Goal: Complete application form: Complete application form

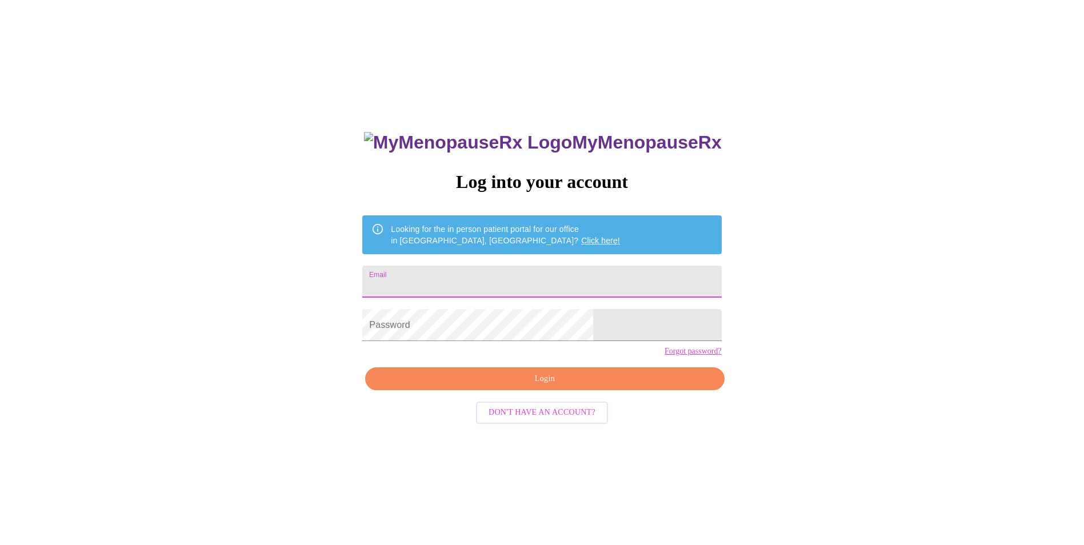
click at [487, 274] on input "Email" at bounding box center [541, 282] width 359 height 32
type input "[EMAIL_ADDRESS][DOMAIN_NAME]"
click at [527, 386] on span "Login" at bounding box center [544, 379] width 332 height 14
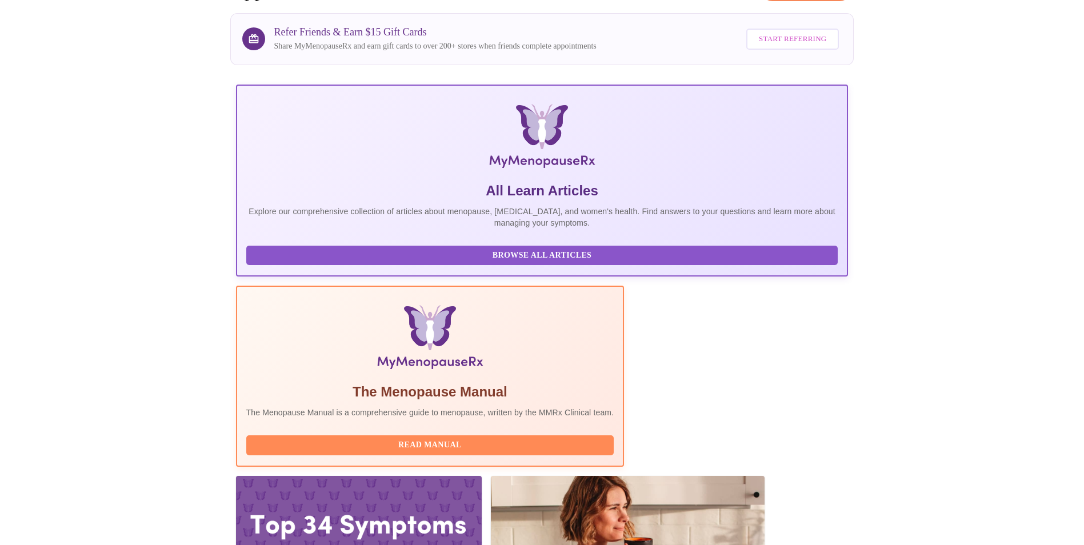
scroll to position [81, 0]
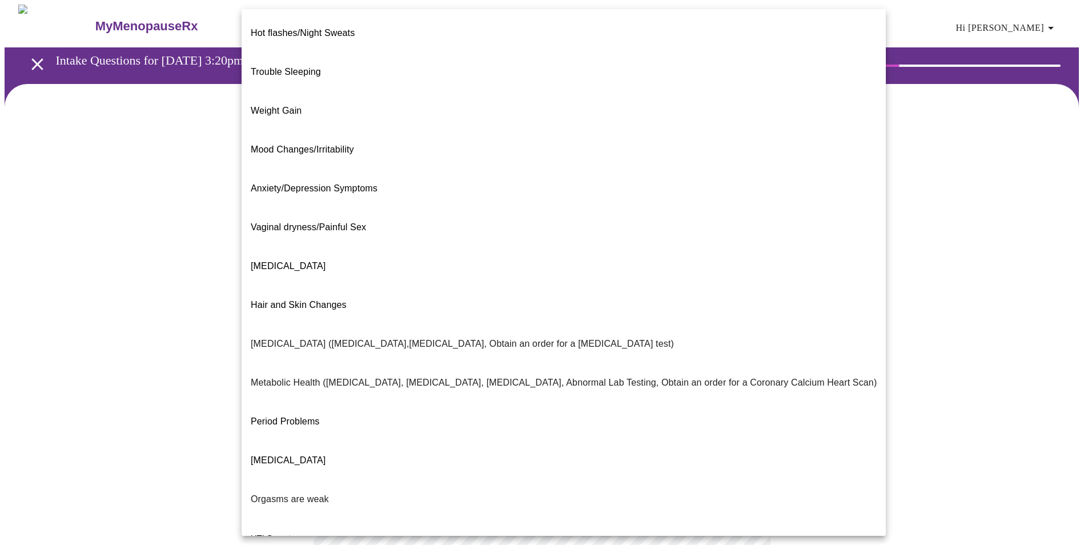
click at [742, 237] on body "MyMenopauseRx Appointments Messaging Labs Uploads Medications Community Refer a…" at bounding box center [546, 329] width 1083 height 648
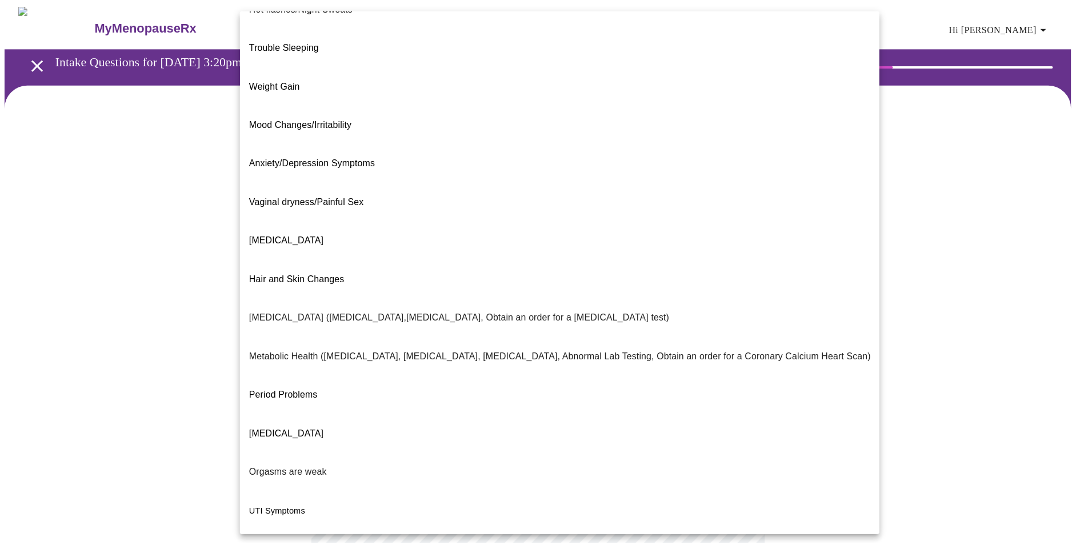
scroll to position [47, 0]
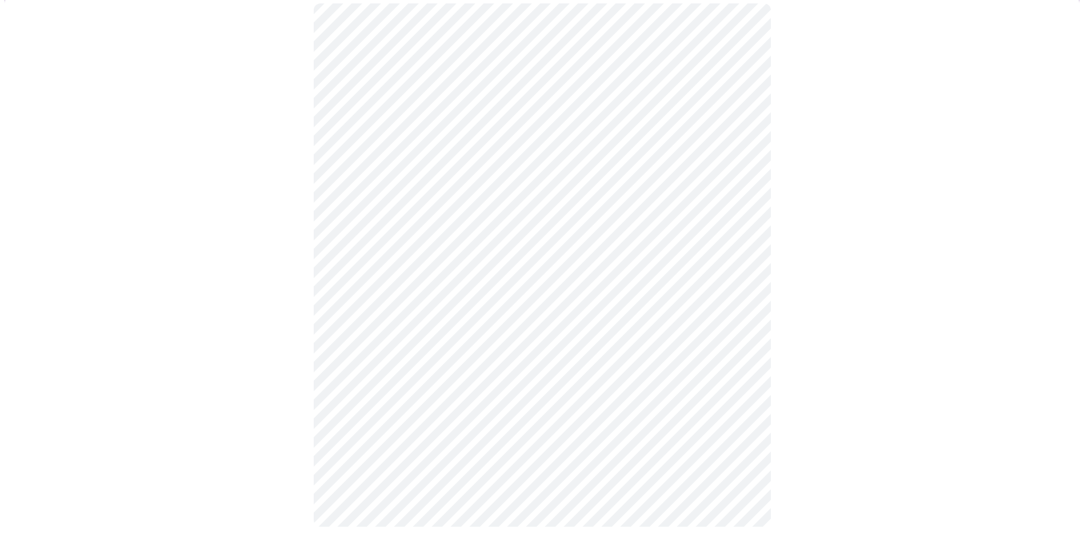
scroll to position [0, 0]
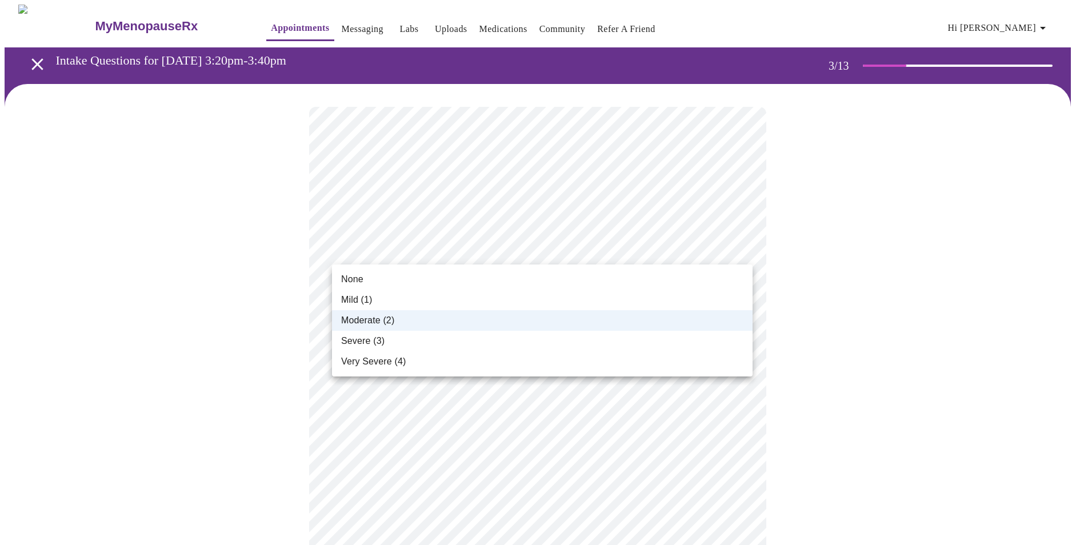
click at [824, 304] on div at bounding box center [546, 272] width 1092 height 545
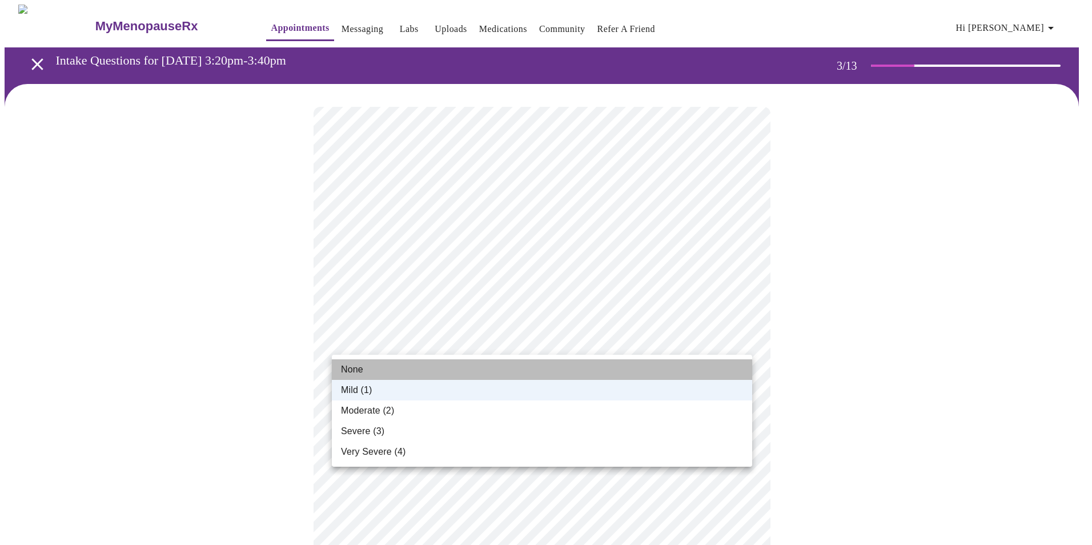
click at [357, 371] on span "None" at bounding box center [352, 370] width 22 height 14
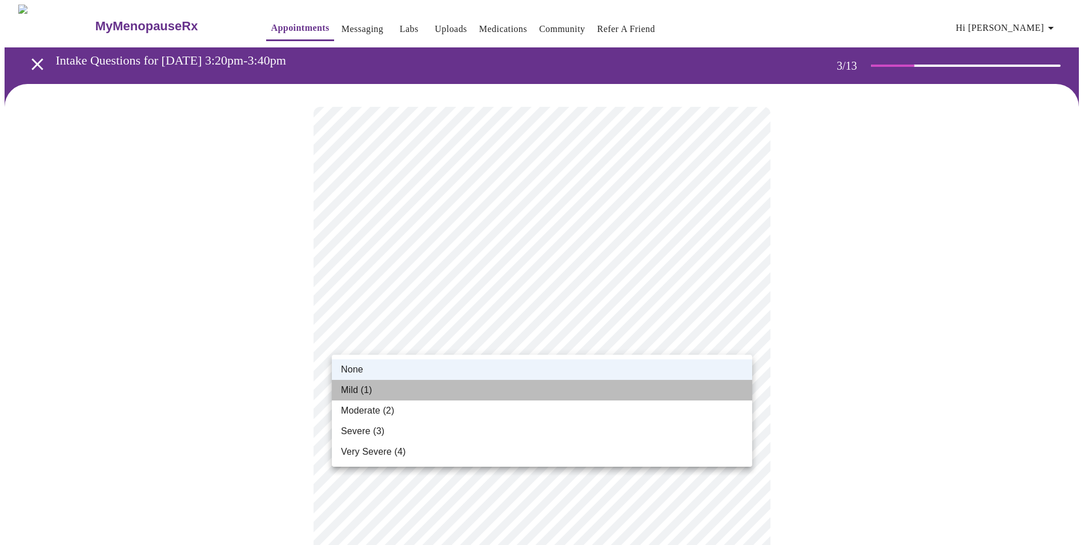
click at [348, 391] on span "Mild (1)" at bounding box center [356, 390] width 31 height 14
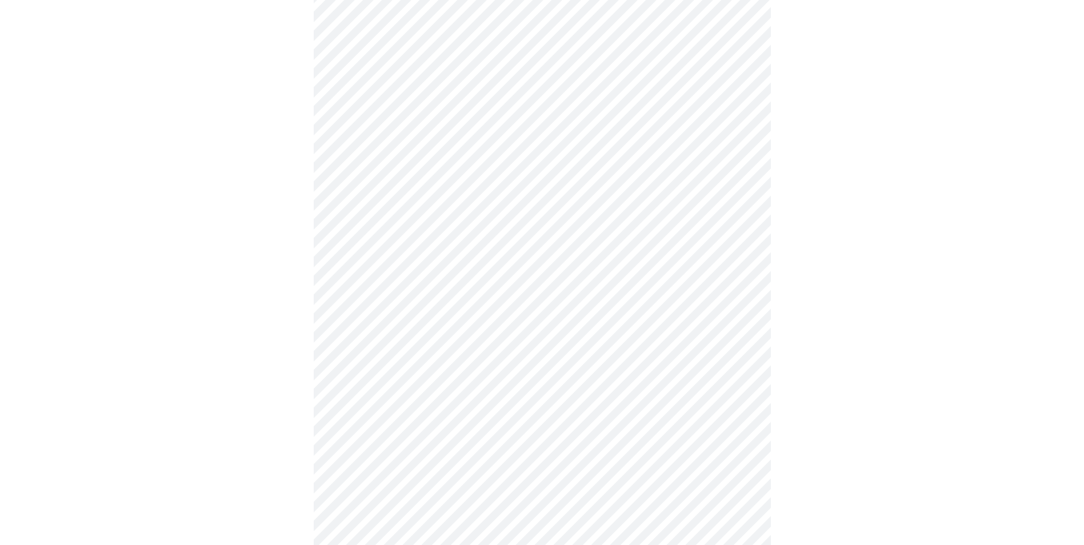
scroll to position [171, 0]
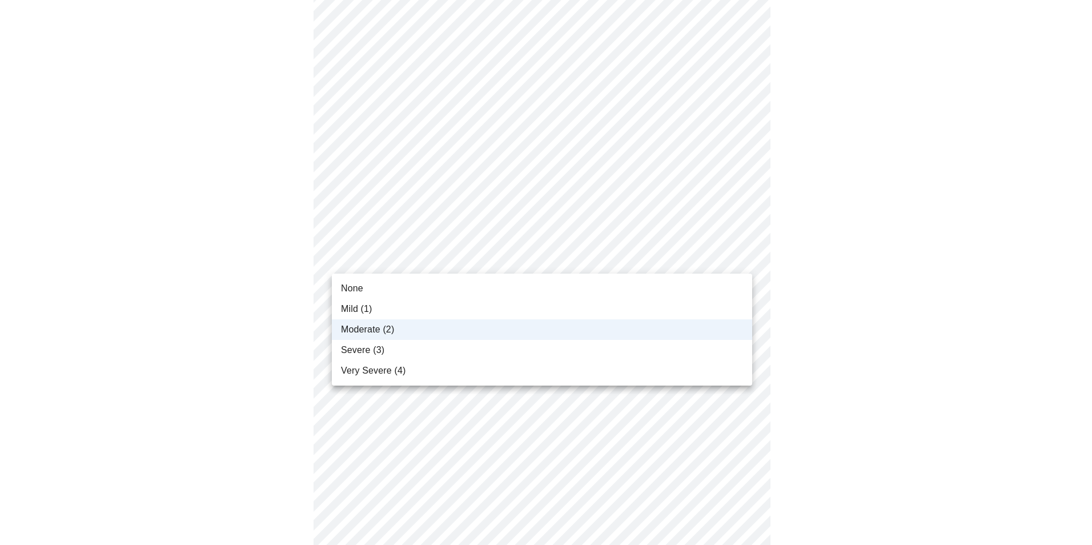
click at [647, 257] on body "MyMenopauseRx Appointments Messaging Labs Uploads Medications Community Refer a…" at bounding box center [546, 505] width 1083 height 1344
click at [779, 258] on div at bounding box center [546, 272] width 1092 height 545
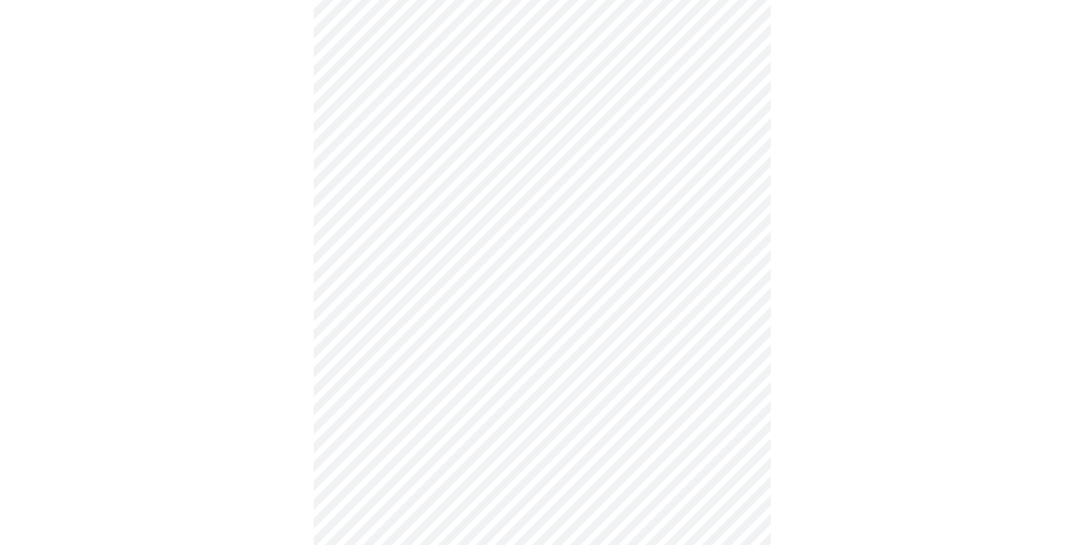
scroll to position [400, 0]
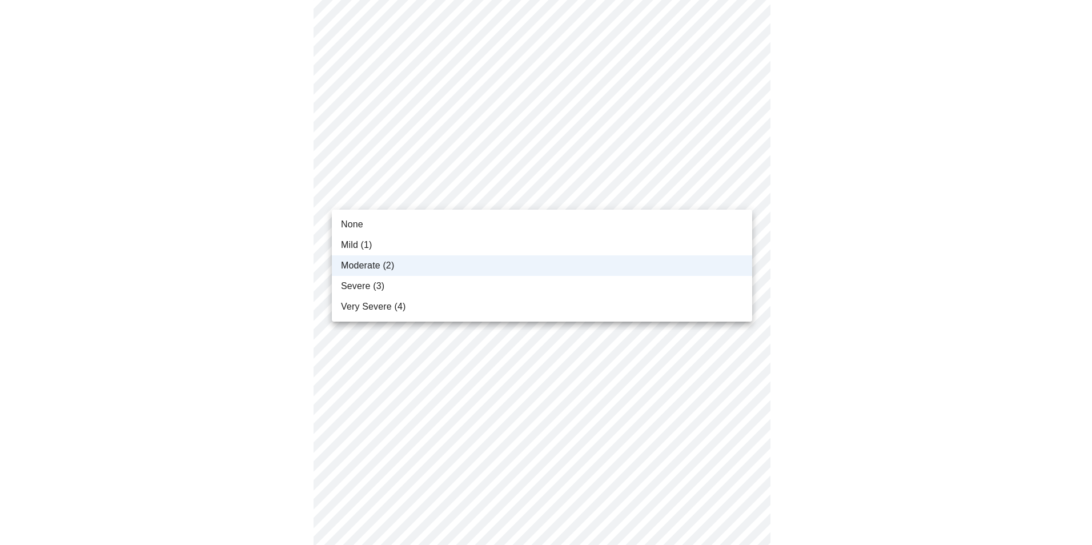
click at [378, 198] on body "MyMenopauseRx Appointments Messaging Labs Uploads Medications Community Refer a…" at bounding box center [546, 277] width 1083 height 1344
click at [772, 259] on div at bounding box center [546, 272] width 1092 height 545
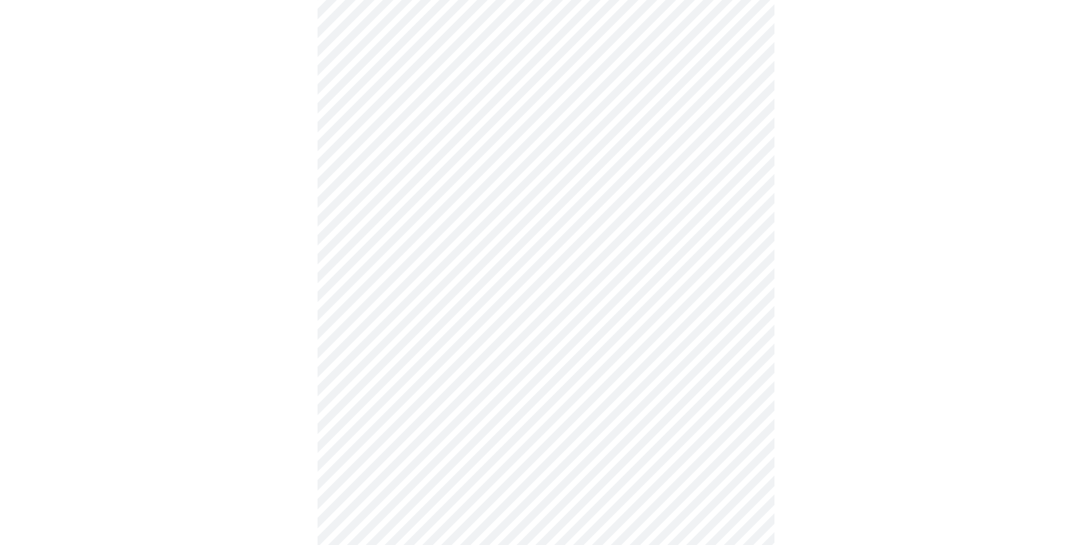
click at [386, 268] on body "MyMenopauseRx Appointments Messaging Labs Uploads Medications Community Refer a…" at bounding box center [546, 277] width 1083 height 1344
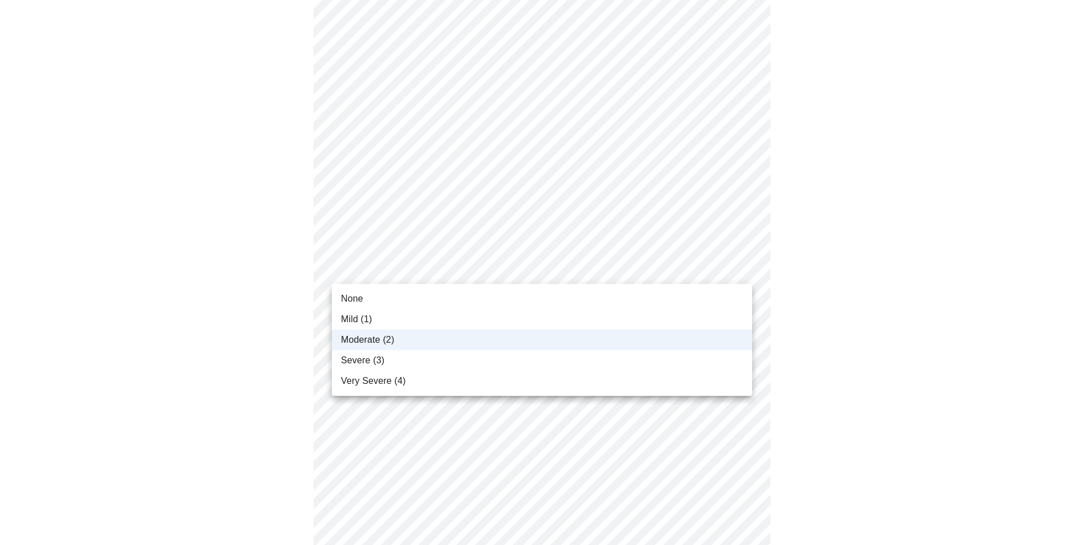
click at [772, 305] on div at bounding box center [546, 272] width 1092 height 545
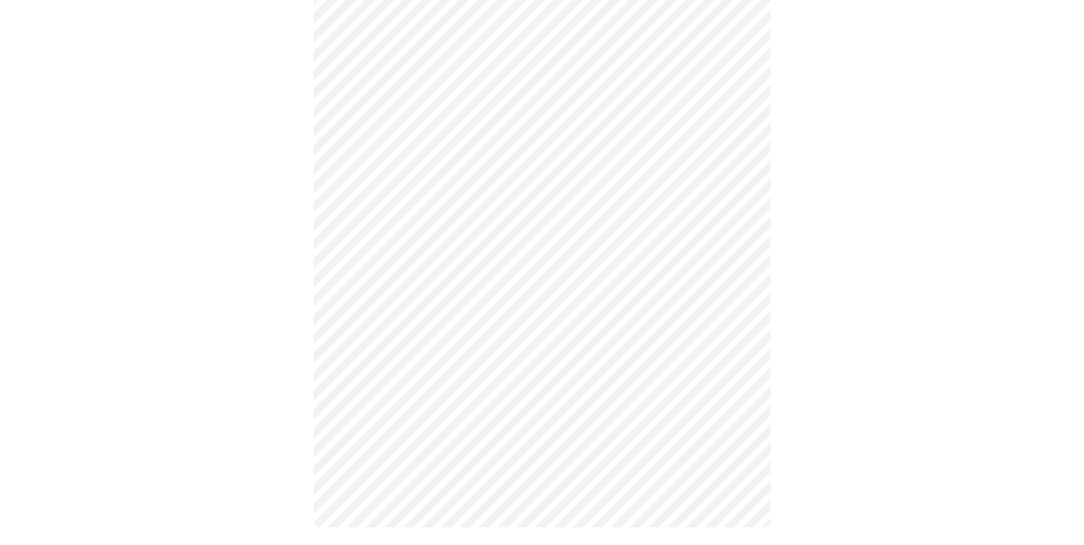
scroll to position [509, 0]
click at [789, 392] on div at bounding box center [542, 62] width 1075 height 975
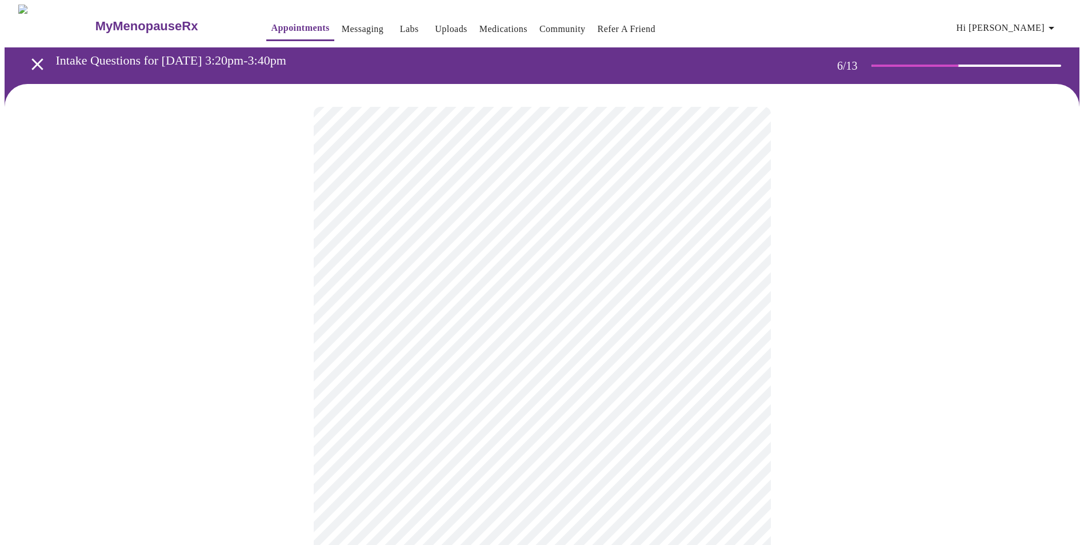
click at [493, 326] on body "MyMenopauseRx Appointments Messaging Labs Uploads Medications Community Refer a…" at bounding box center [542, 310] width 1075 height 610
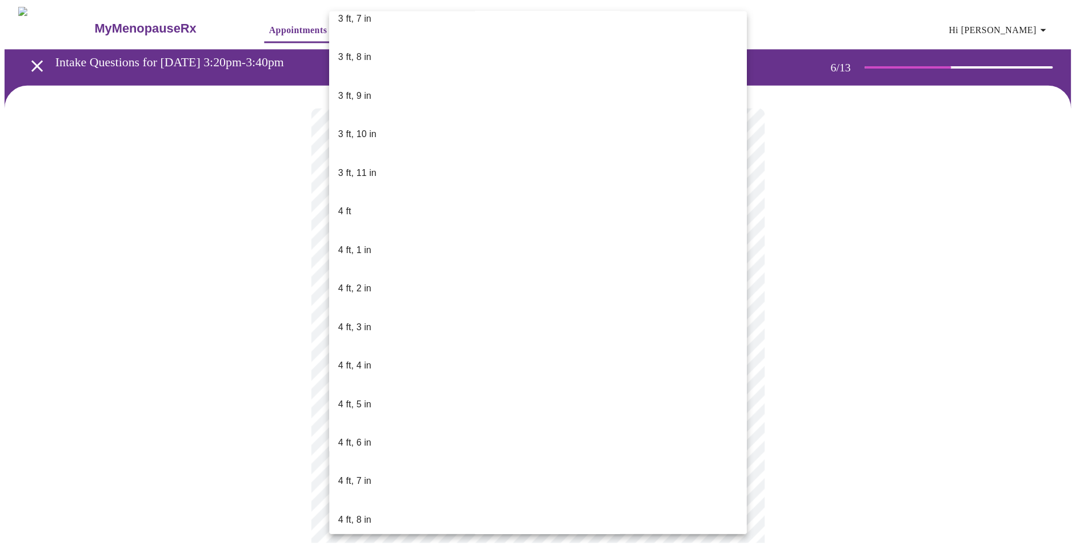
scroll to position [400, 0]
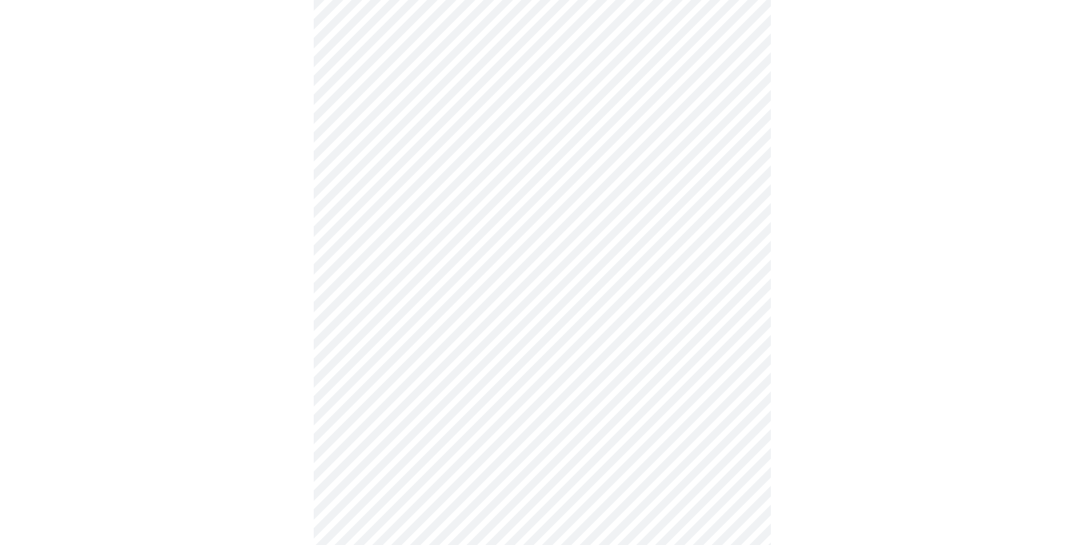
scroll to position [2971, 0]
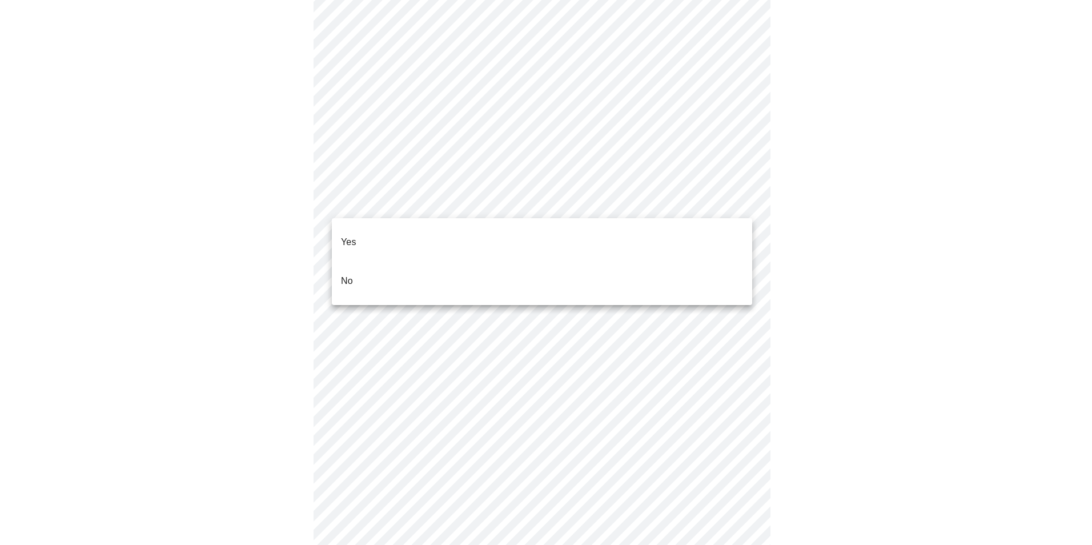
click at [340, 262] on li "No" at bounding box center [542, 281] width 420 height 39
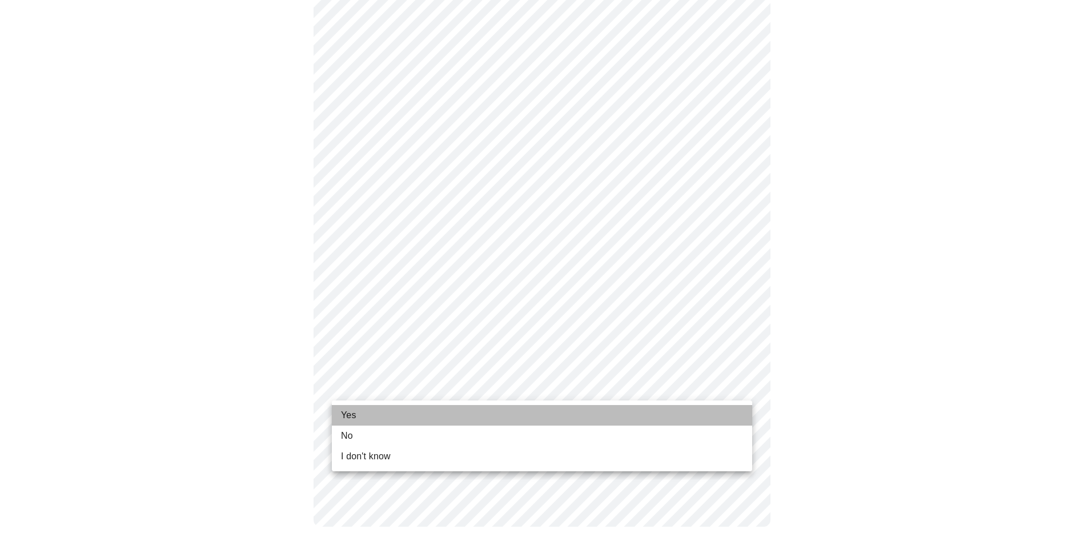
click at [351, 416] on span "Yes" at bounding box center [348, 415] width 15 height 14
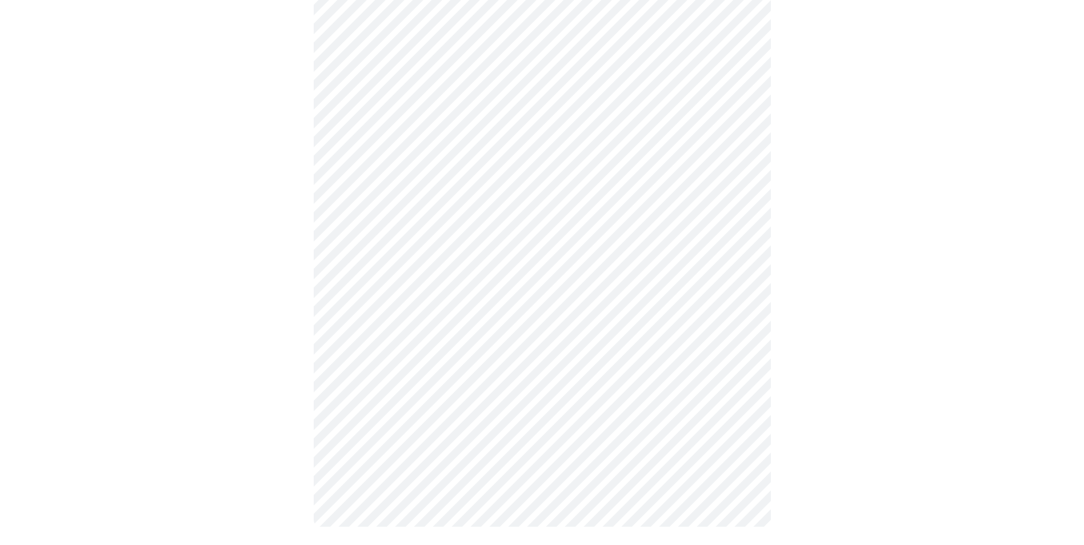
click at [827, 355] on div at bounding box center [542, 39] width 1075 height 1020
click at [297, 312] on div at bounding box center [542, 349] width 1075 height 989
click at [276, 391] on div at bounding box center [542, 178] width 1075 height 989
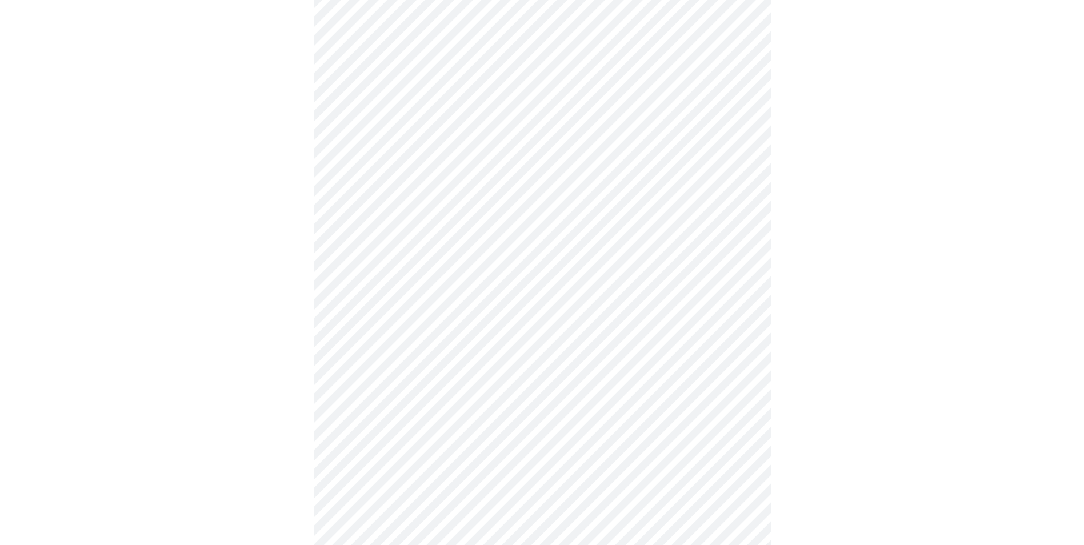
scroll to position [0, 0]
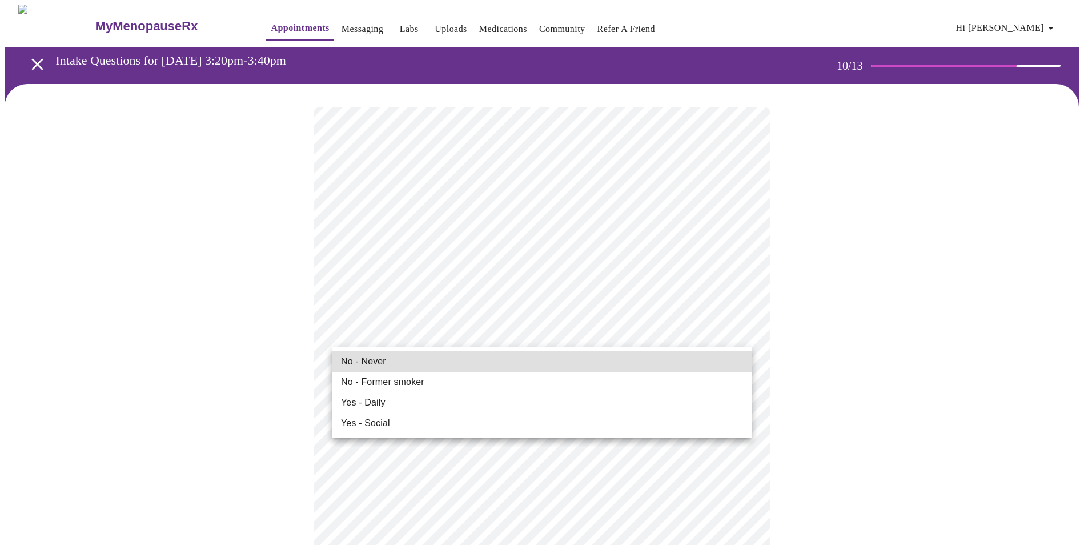
click at [370, 359] on span "No - Never" at bounding box center [363, 362] width 45 height 14
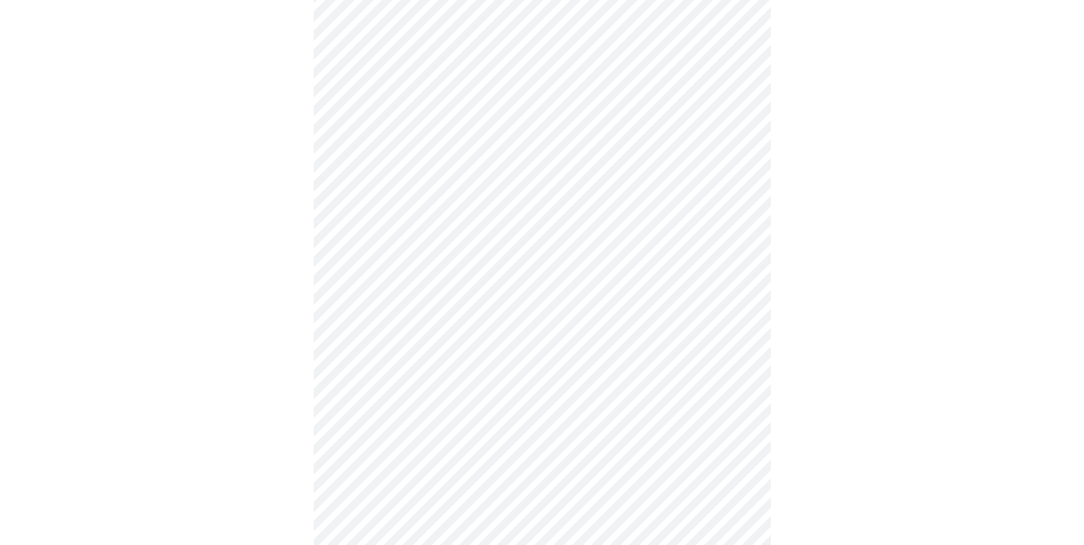
scroll to position [686, 0]
click at [286, 423] on div at bounding box center [542, 106] width 1075 height 1417
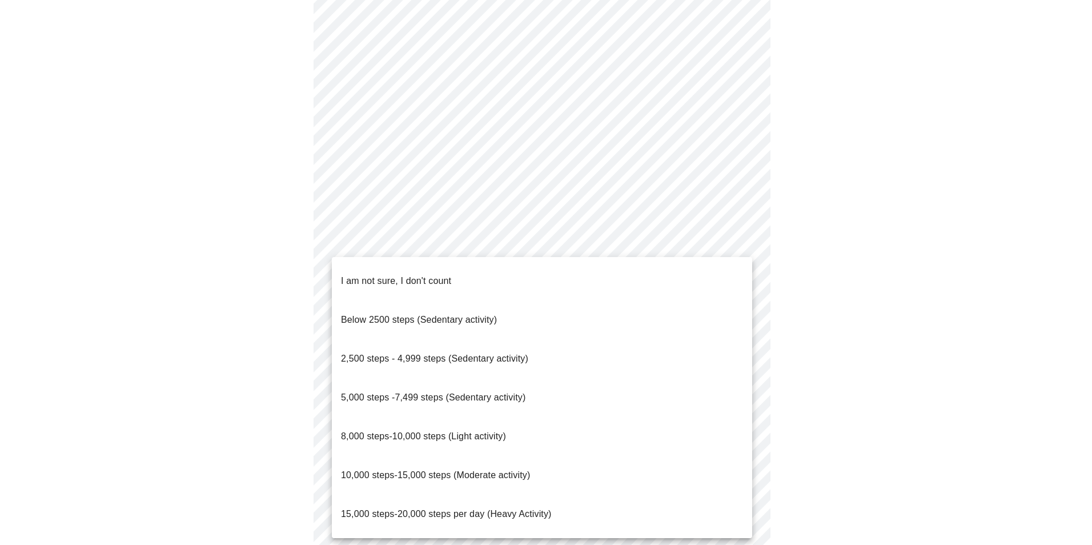
click at [388, 431] on span "8,000 steps-10,000 steps (Light activity)" at bounding box center [423, 436] width 165 height 10
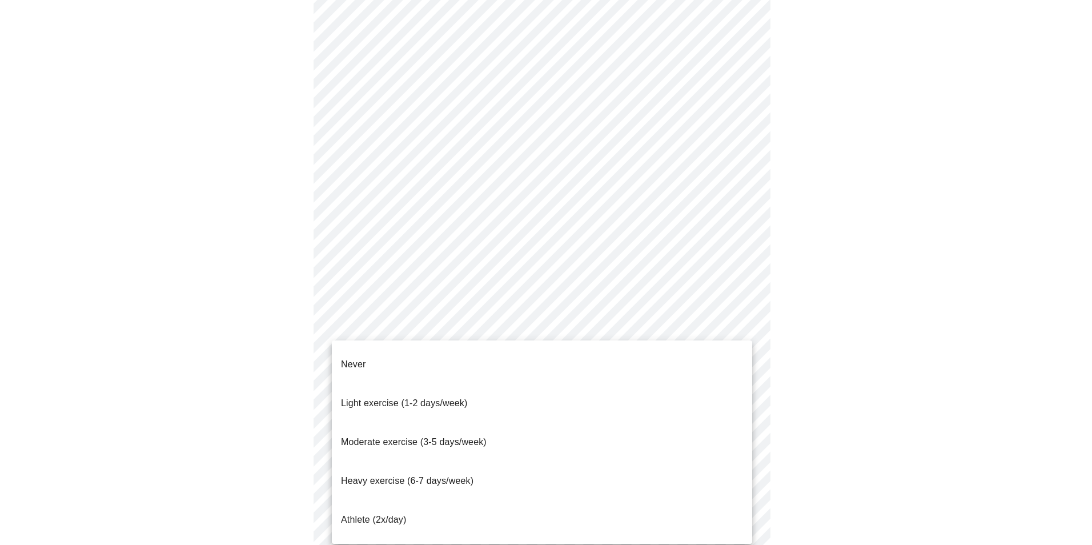
click at [430, 398] on span "Light exercise (1-2 days/week)" at bounding box center [404, 403] width 127 height 10
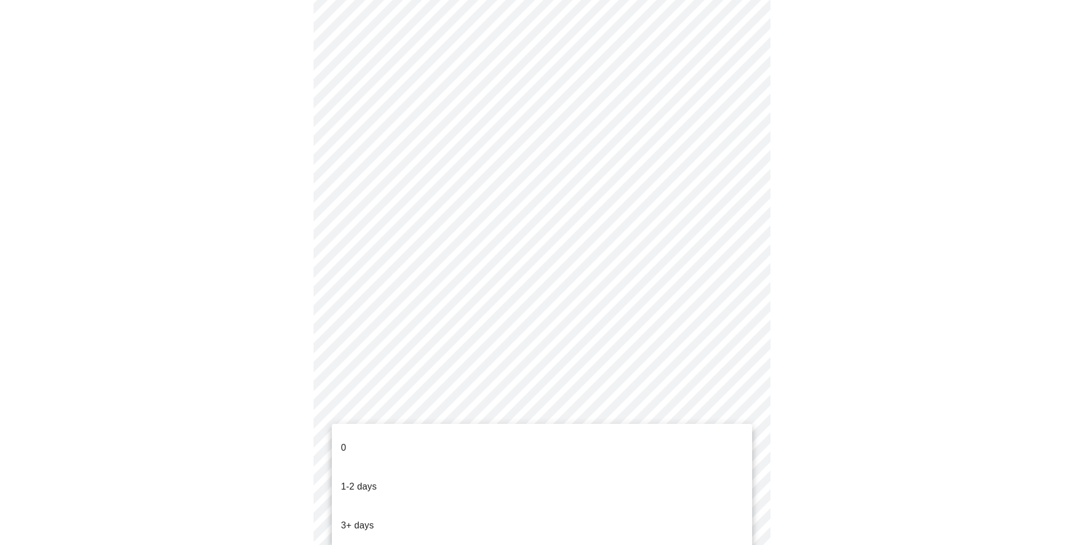
click at [352, 480] on p "1-2 days" at bounding box center [359, 487] width 36 height 14
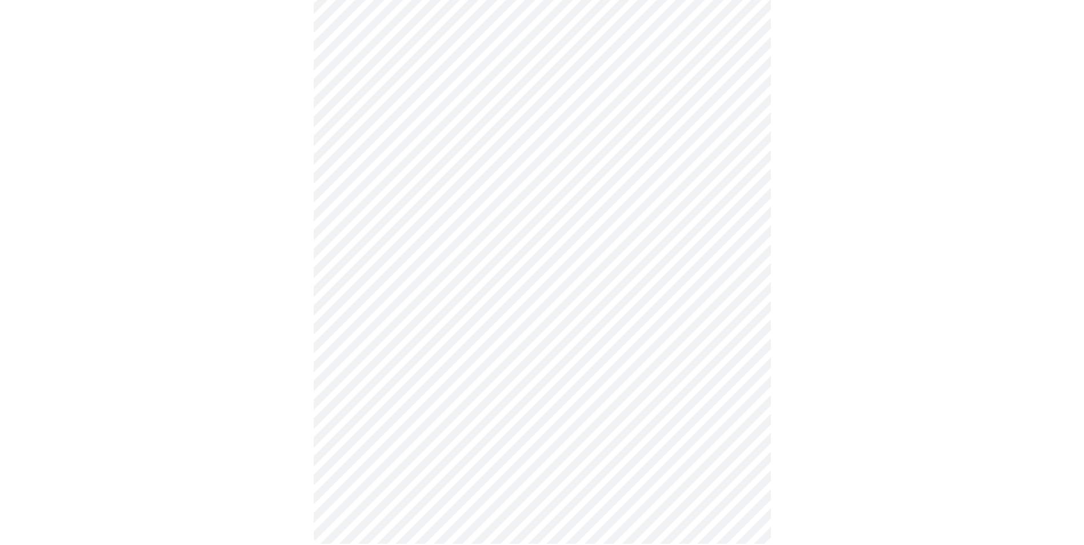
scroll to position [0, 0]
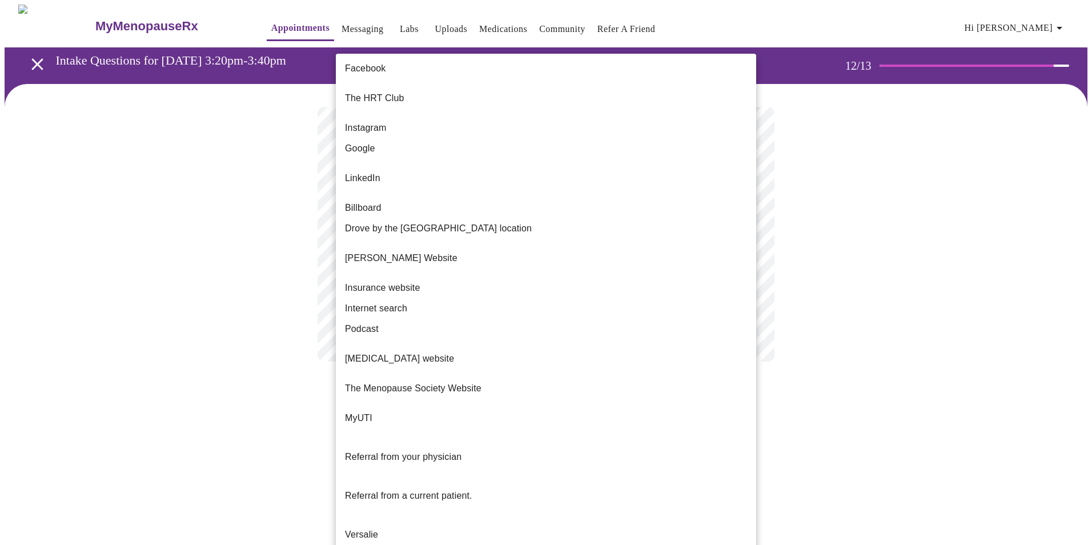
click at [603, 232] on body "MyMenopauseRx Appointments Messaging Labs Uploads Medications Community Refer a…" at bounding box center [546, 195] width 1083 height 380
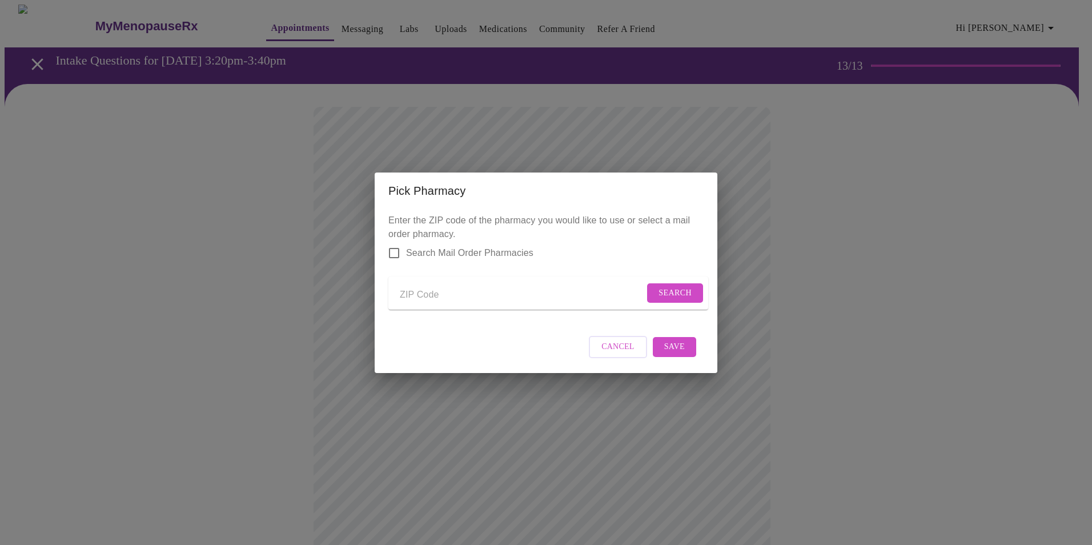
click at [407, 290] on input "Send a message to your care team" at bounding box center [522, 295] width 245 height 18
type input "76252"
click at [672, 289] on span "Search" at bounding box center [675, 293] width 33 height 14
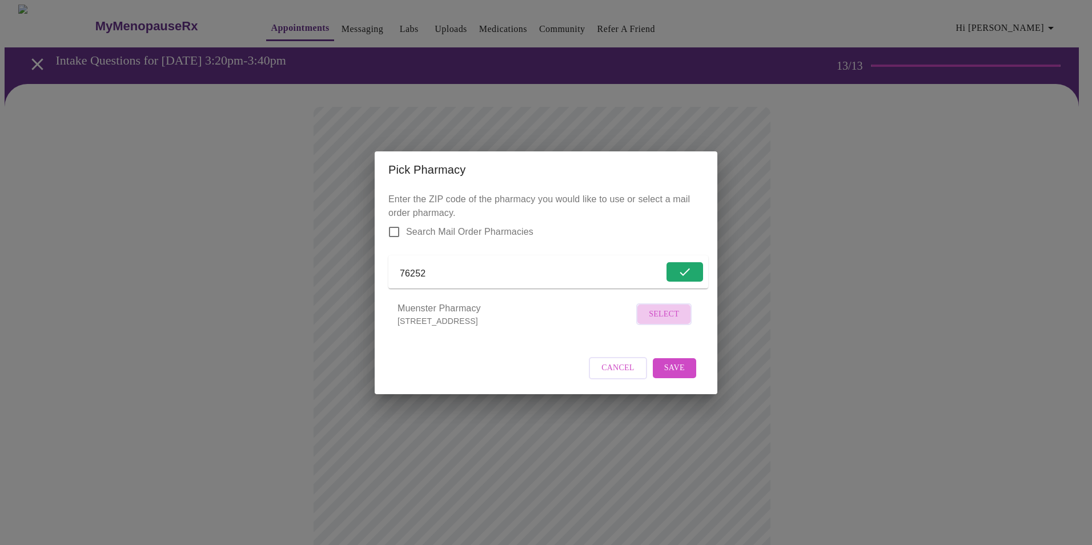
click at [666, 322] on span "Select" at bounding box center [664, 314] width 30 height 14
click at [676, 375] on span "Save" at bounding box center [674, 367] width 21 height 14
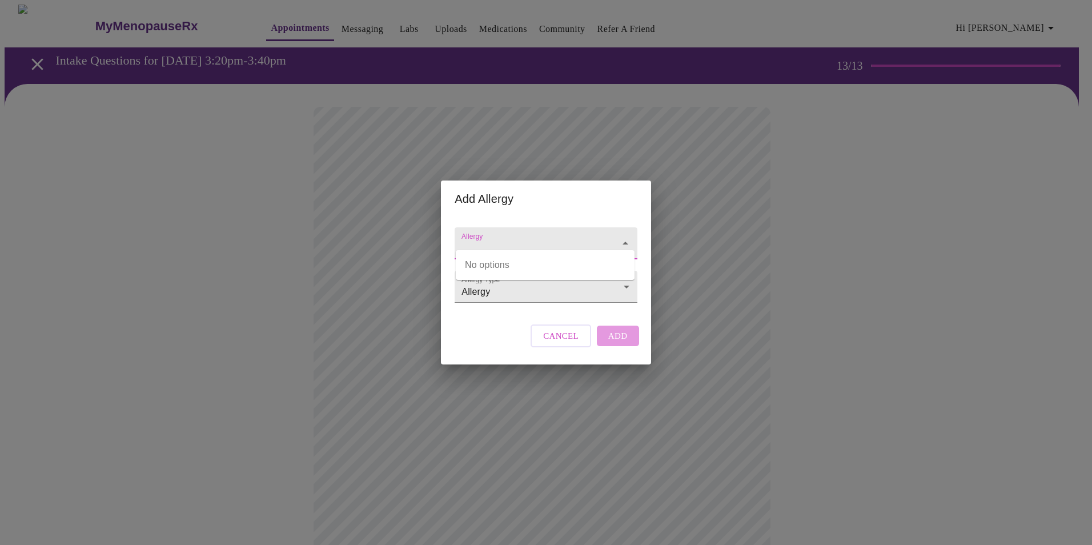
click at [484, 238] on input "Allergy" at bounding box center [529, 248] width 141 height 21
type input "Cefdiner"
click at [490, 307] on div "Allergy Allergy Type Allergy Allergy" at bounding box center [545, 262] width 191 height 90
click at [495, 291] on body "MyMenopauseRx Appointments Messaging Labs Uploads Medications Community Refer a…" at bounding box center [546, 434] width 1083 height 859
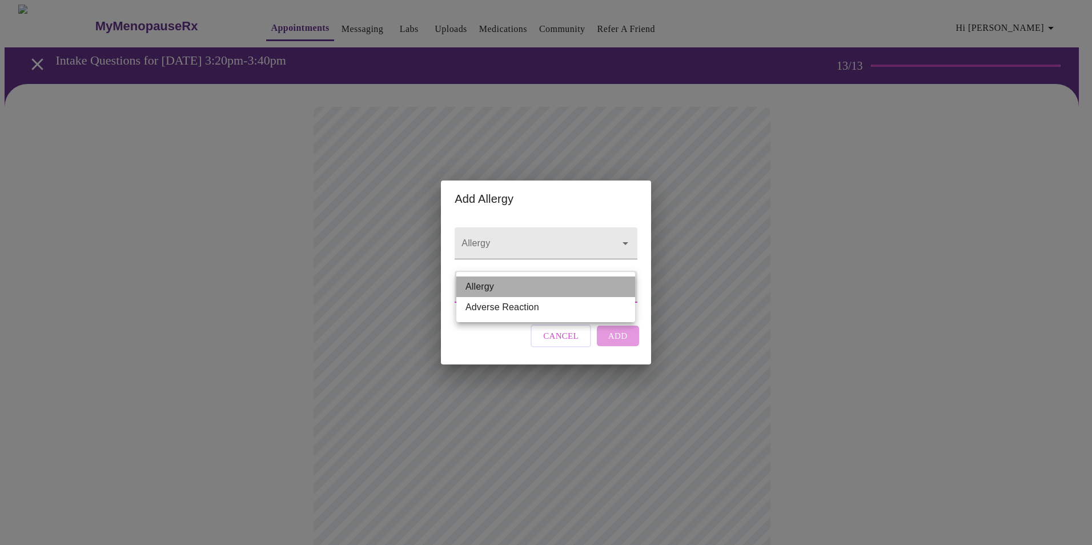
click at [495, 291] on li "Allergy" at bounding box center [545, 286] width 179 height 21
click at [495, 238] on input "Allergy" at bounding box center [529, 248] width 141 height 21
click at [472, 291] on body "MyMenopauseRx Appointments Messaging Labs Uploads Medications Community Refer a…" at bounding box center [546, 434] width 1083 height 859
click at [471, 313] on li "Adverse Reaction" at bounding box center [545, 307] width 179 height 21
type input "Adverse Reaction"
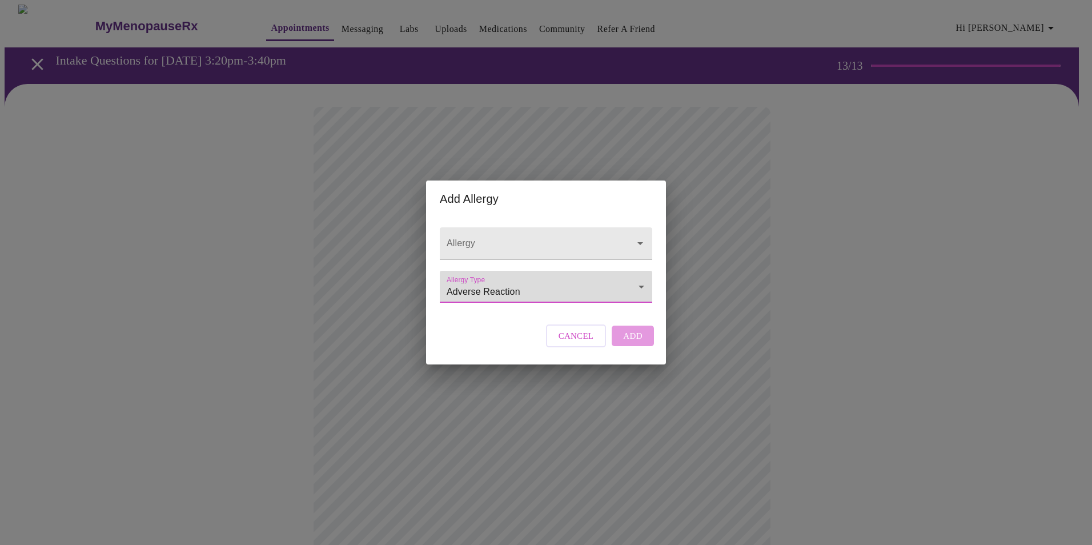
click at [480, 227] on div at bounding box center [546, 243] width 213 height 32
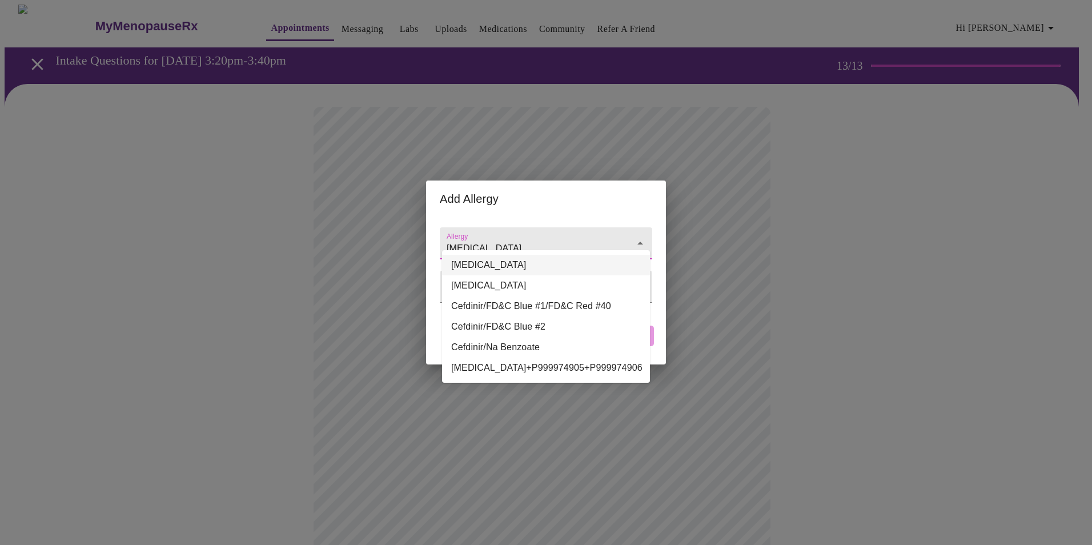
click at [481, 264] on li "[MEDICAL_DATA]" at bounding box center [546, 265] width 208 height 21
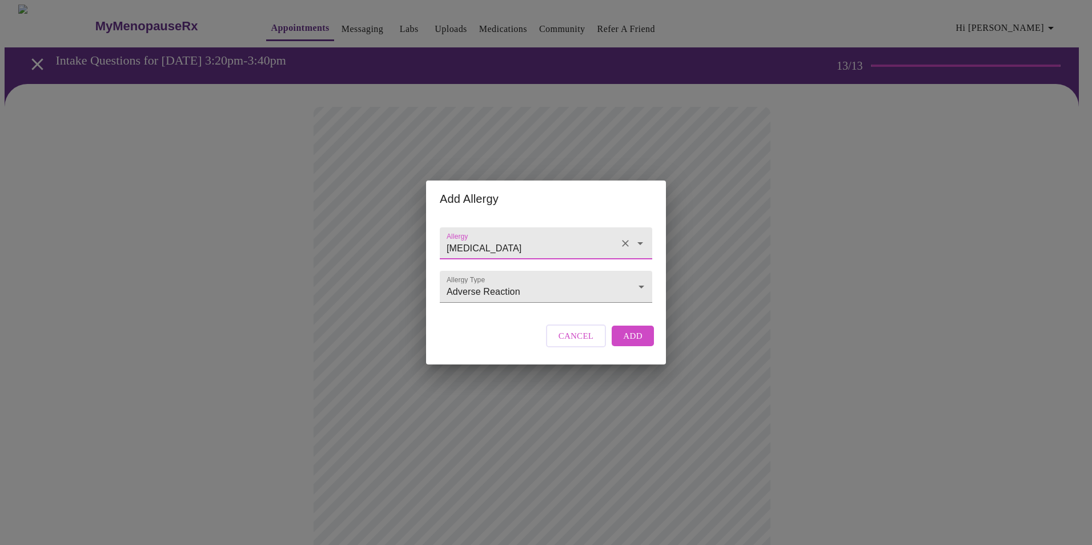
type input "[MEDICAL_DATA]"
click at [629, 343] on span "Add" at bounding box center [632, 335] width 19 height 15
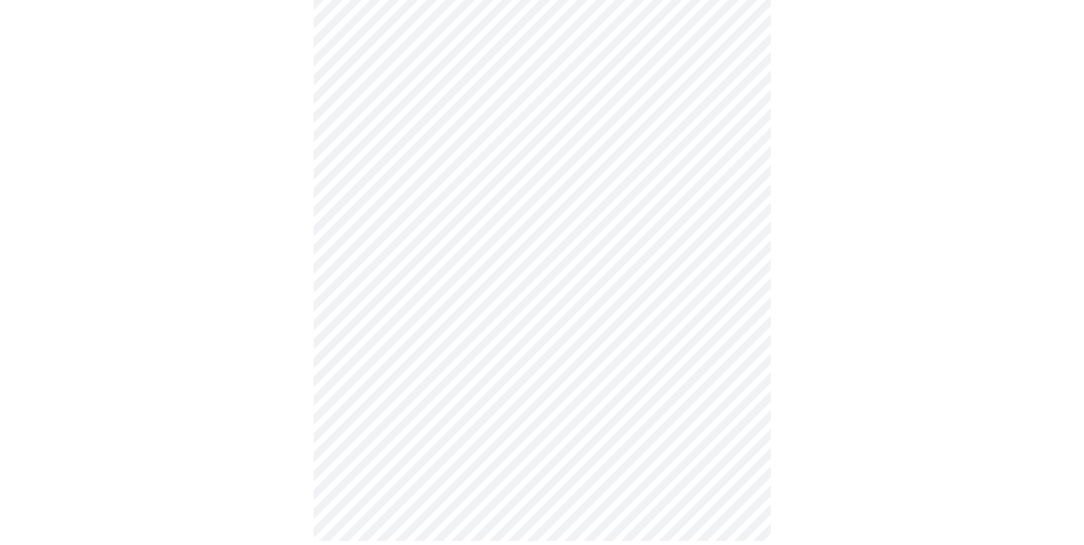
scroll to position [291, 0]
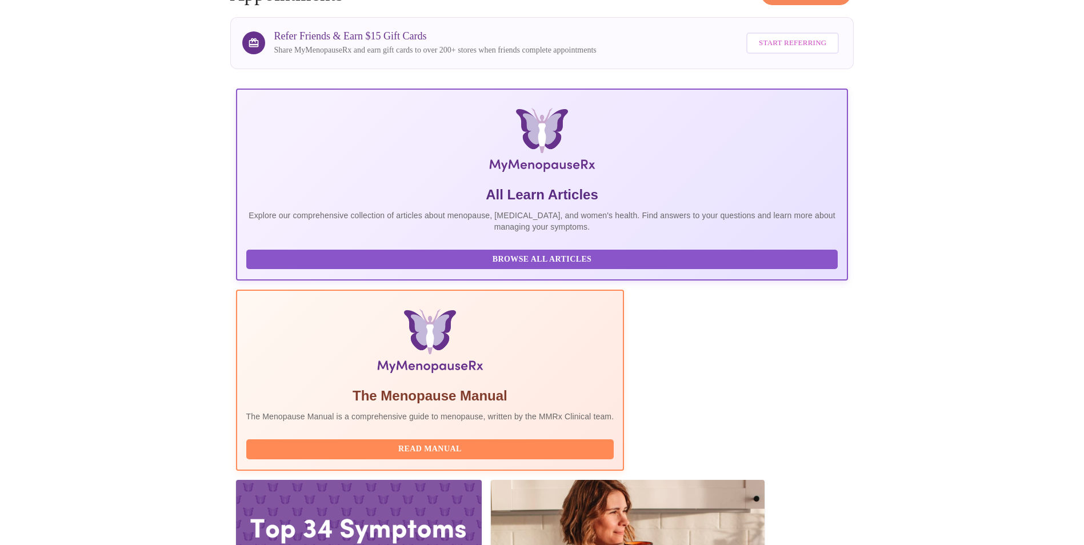
scroll to position [81, 0]
